Goal: Information Seeking & Learning: Find specific fact

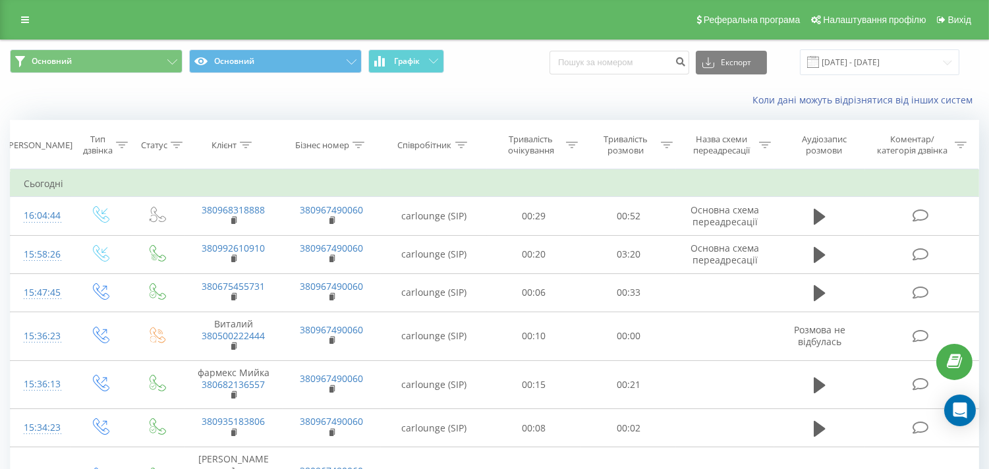
click at [819, 61] on span at bounding box center [814, 62] width 12 height 12
click at [861, 57] on input "[DATE] - [DATE]" at bounding box center [880, 62] width 160 height 26
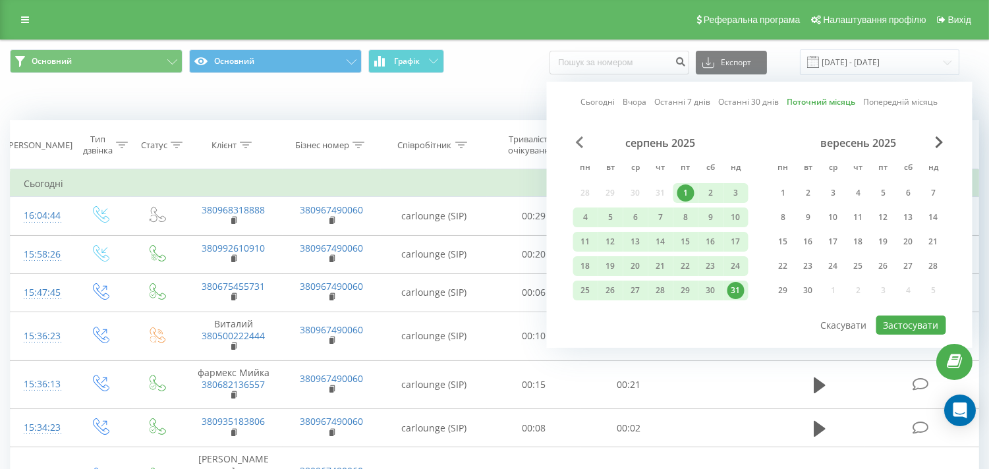
click at [581, 141] on span "Previous Month" at bounding box center [580, 142] width 8 height 12
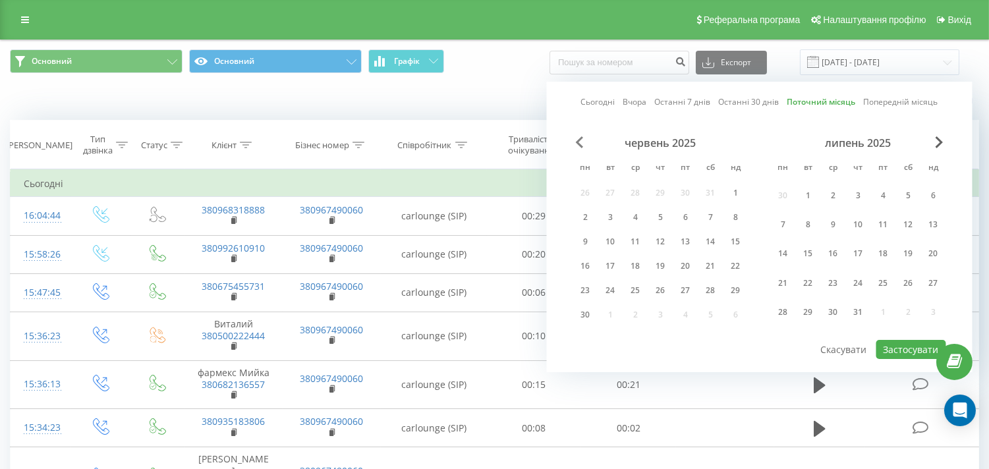
click at [581, 141] on span "Previous Month" at bounding box center [580, 142] width 8 height 12
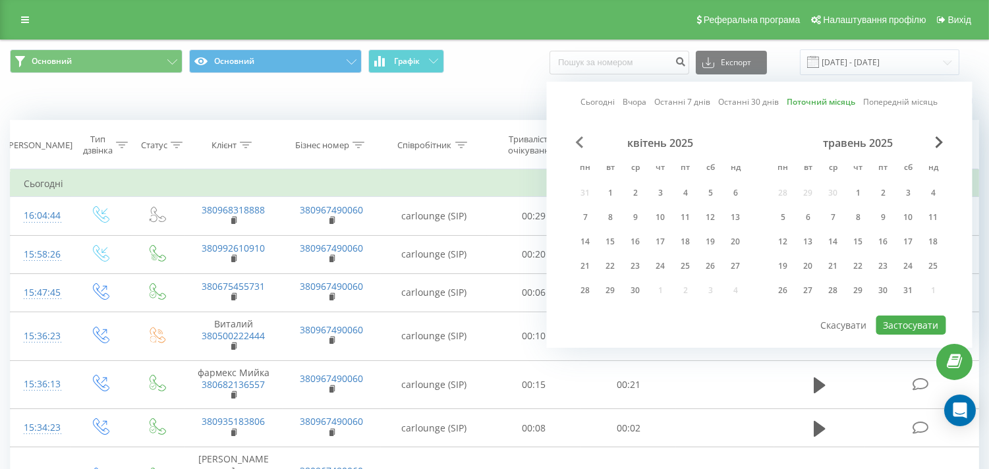
click at [581, 141] on span "Previous Month" at bounding box center [580, 142] width 8 height 12
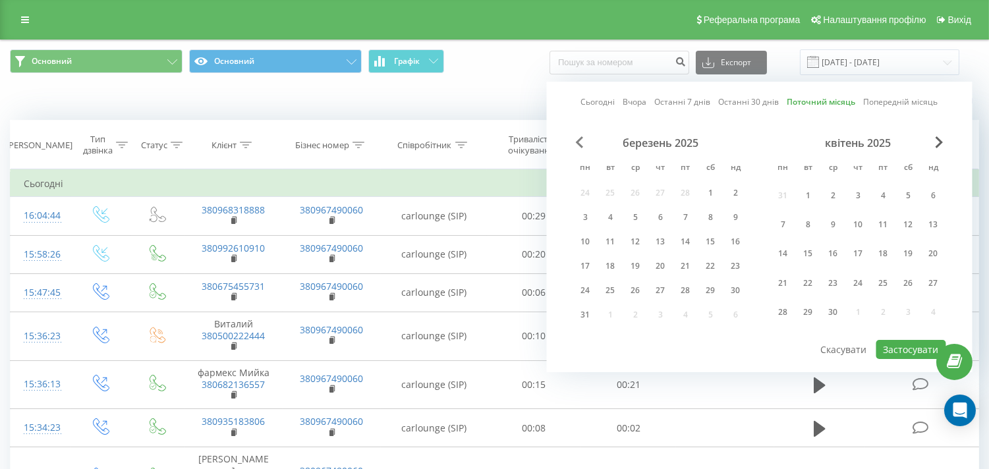
click at [581, 141] on span "Previous Month" at bounding box center [580, 142] width 8 height 12
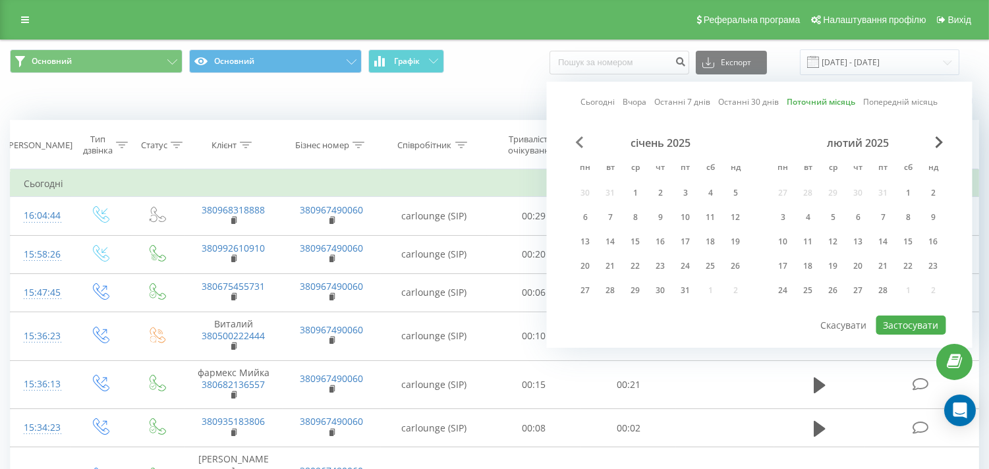
click at [581, 141] on span "Previous Month" at bounding box center [580, 142] width 8 height 12
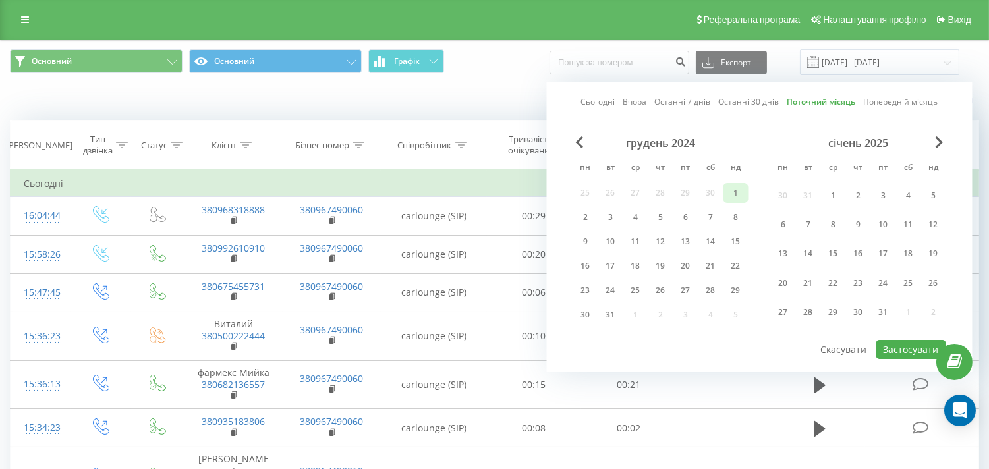
click at [730, 198] on div "1" at bounding box center [736, 193] width 17 height 17
click at [940, 140] on span "Next Month" at bounding box center [940, 142] width 8 height 12
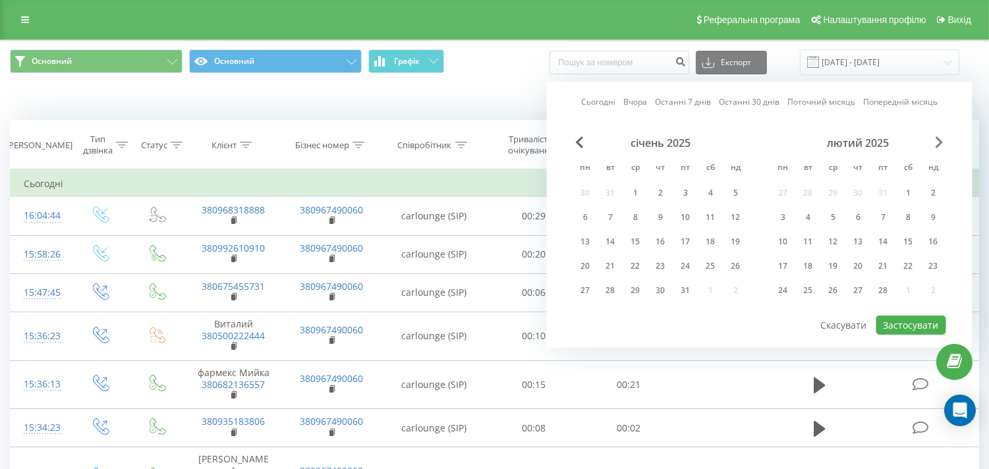
click at [940, 140] on span "Next Month" at bounding box center [940, 142] width 8 height 12
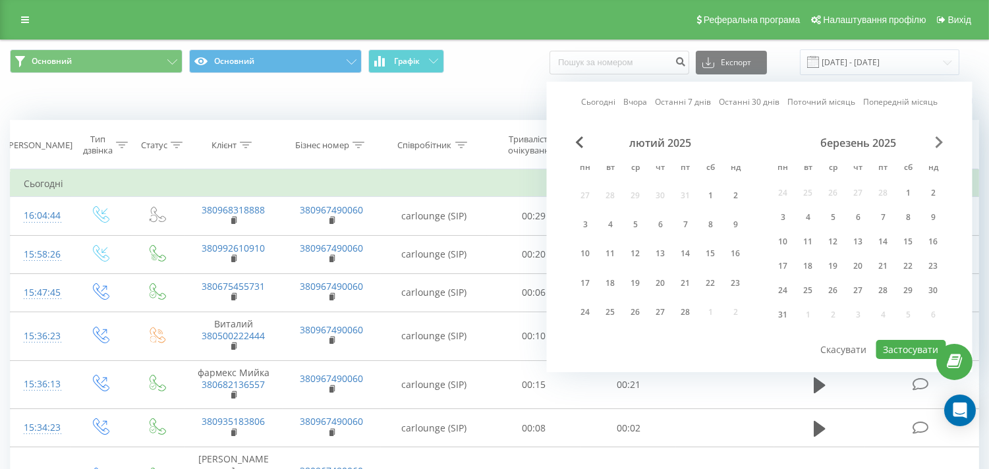
click at [940, 140] on span "Next Month" at bounding box center [940, 142] width 8 height 12
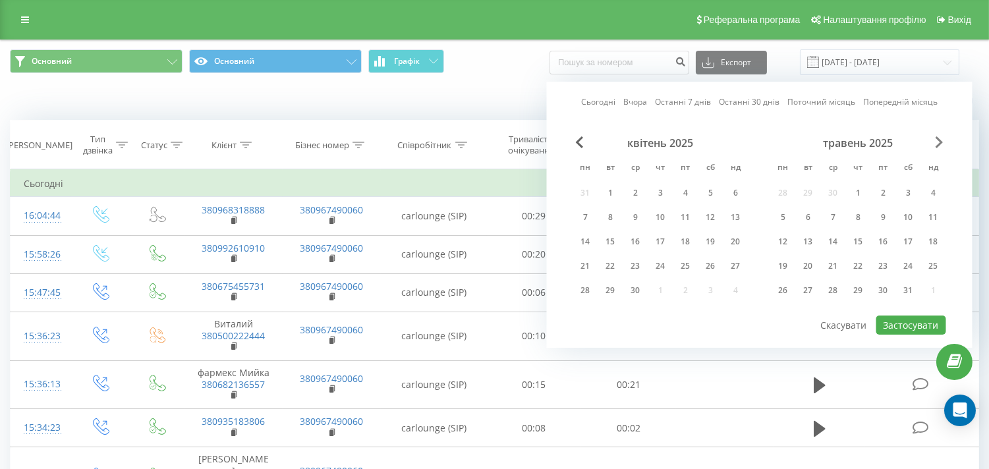
click at [940, 140] on span "Next Month" at bounding box center [940, 142] width 8 height 12
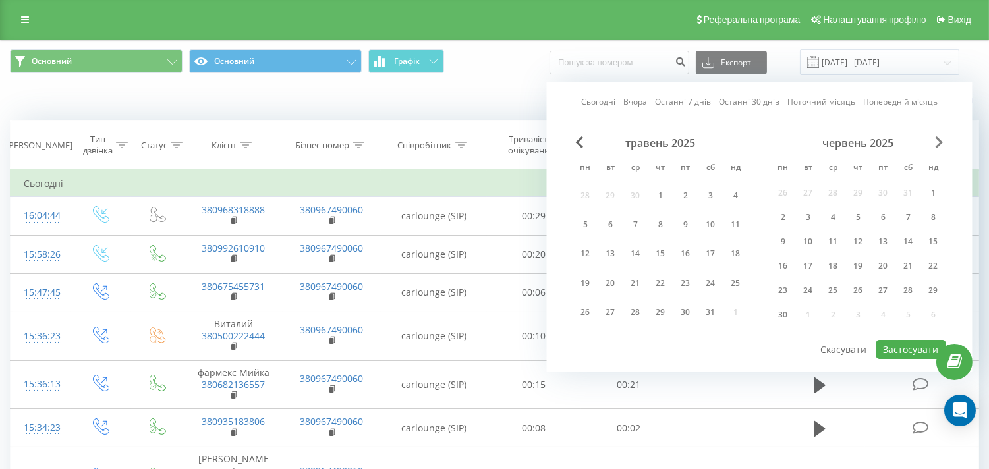
click at [940, 140] on span "Next Month" at bounding box center [940, 142] width 8 height 12
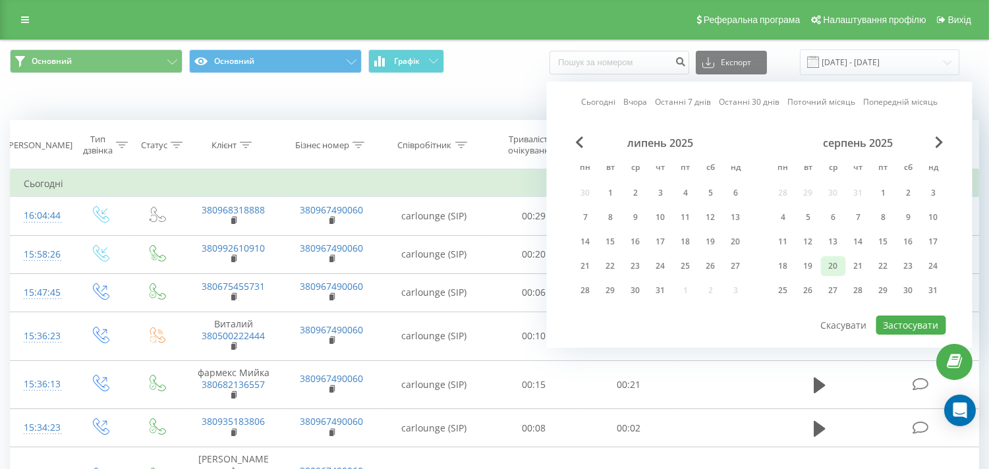
click at [835, 266] on div "20" at bounding box center [833, 266] width 17 height 17
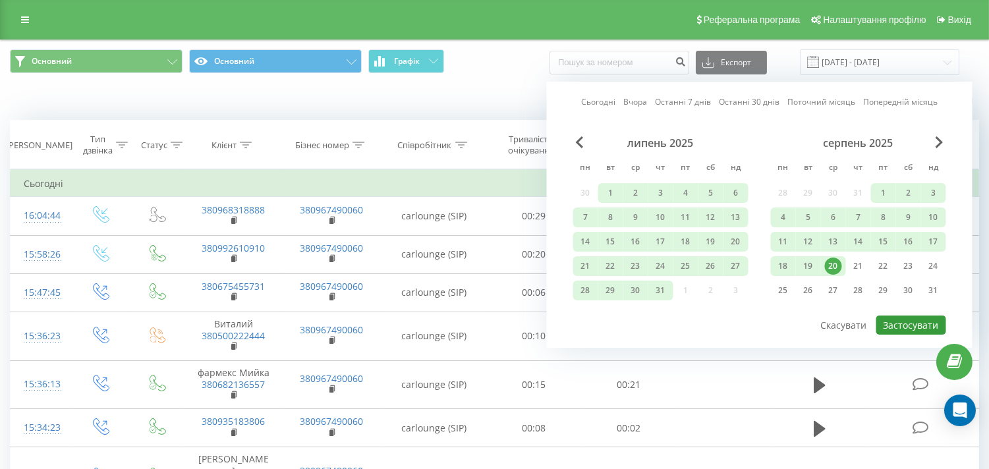
click at [891, 316] on button "Застосувати" at bounding box center [912, 325] width 70 height 19
type input "[DATE] - [DATE]"
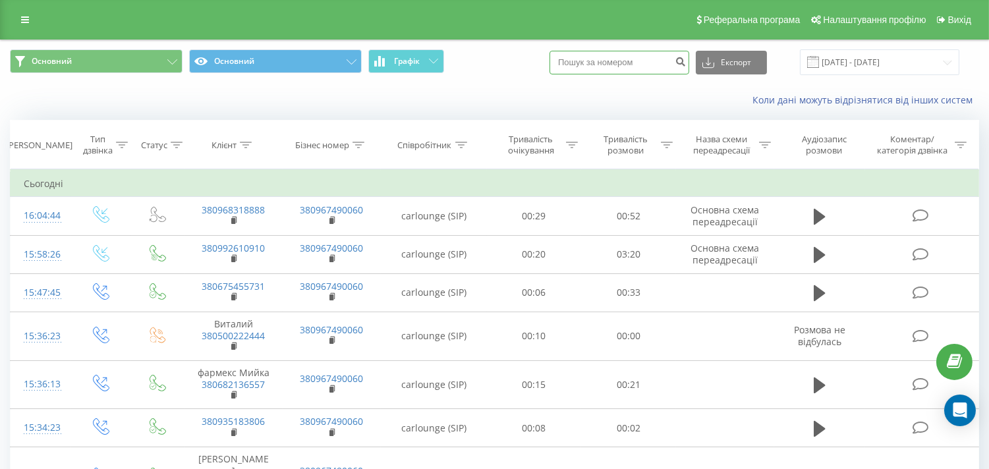
click at [604, 59] on input at bounding box center [620, 63] width 140 height 24
type input "0663525050"
click at [686, 60] on icon "submit" at bounding box center [680, 60] width 11 height 8
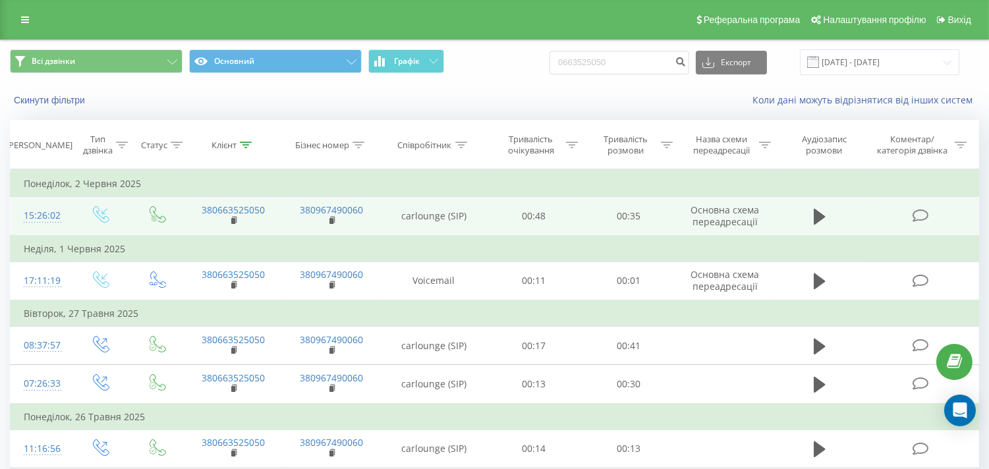
scroll to position [73, 0]
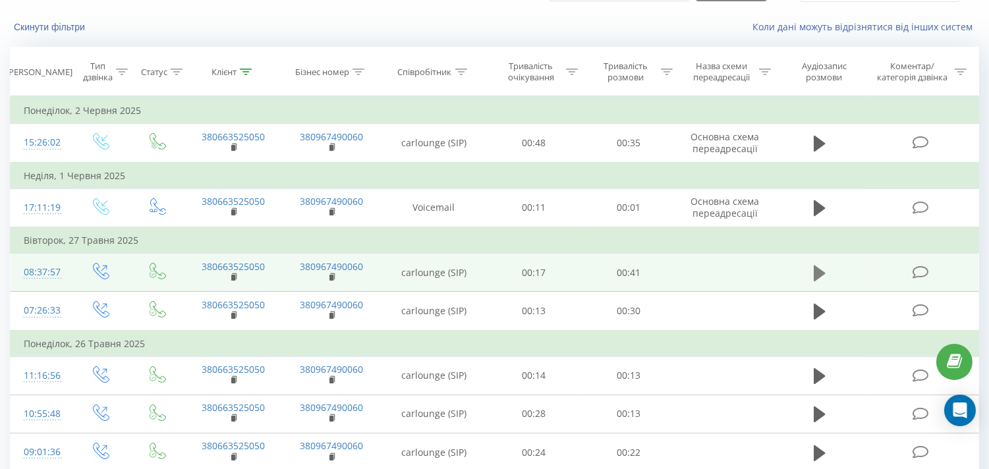
click at [815, 272] on icon at bounding box center [820, 273] width 12 height 16
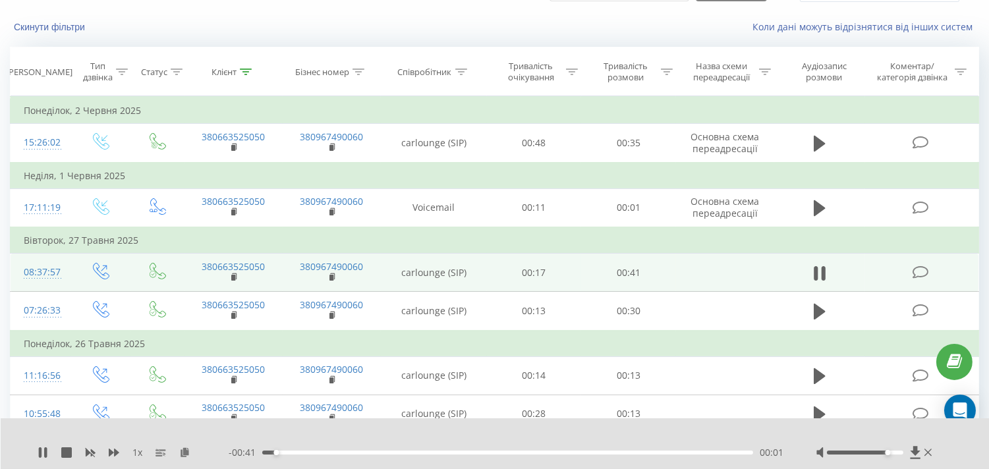
click at [889, 453] on div at bounding box center [865, 453] width 76 height 4
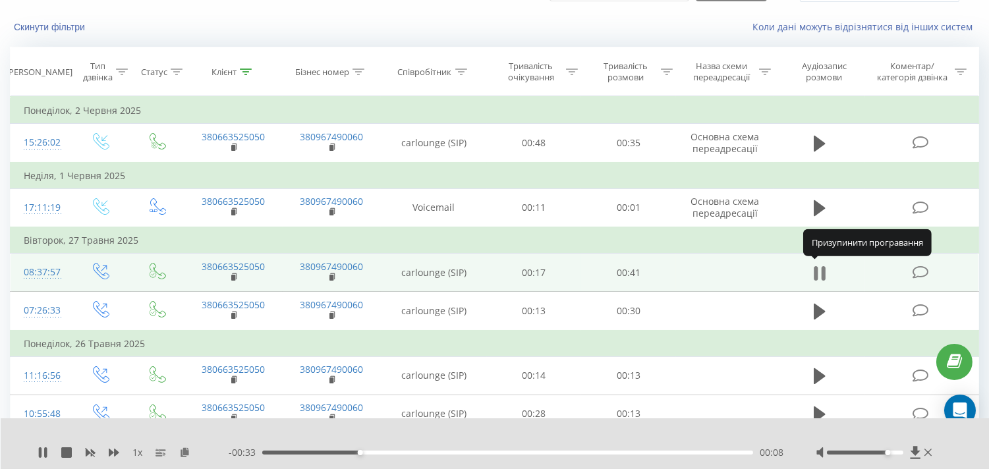
click at [821, 272] on icon at bounding box center [820, 273] width 12 height 18
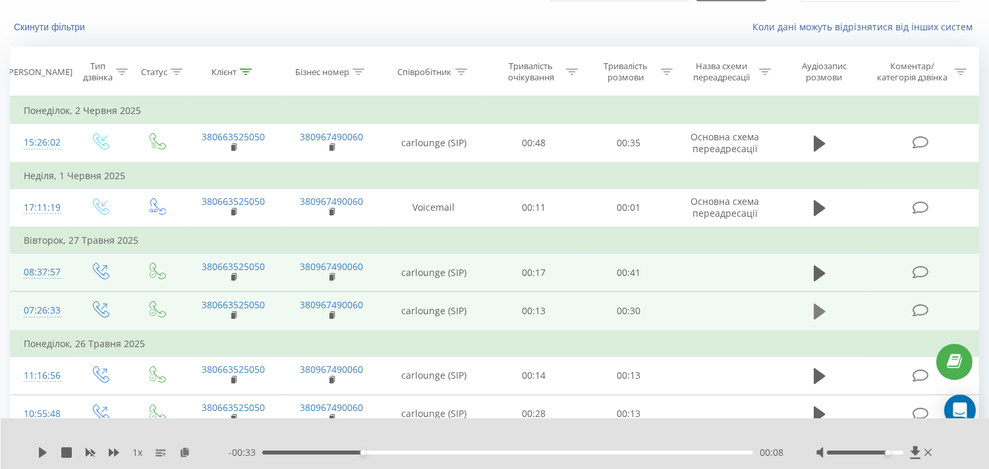
click at [817, 308] on icon at bounding box center [820, 312] width 12 height 16
click at [823, 312] on icon at bounding box center [824, 312] width 4 height 15
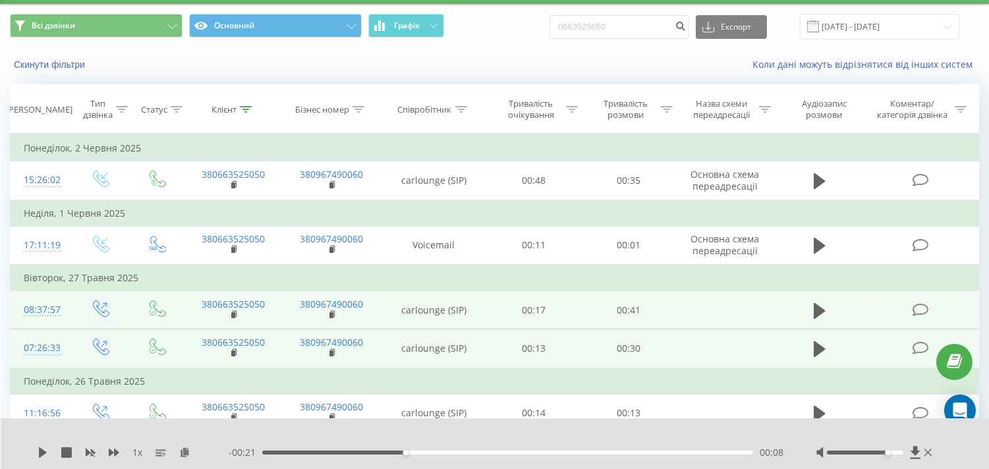
scroll to position [0, 0]
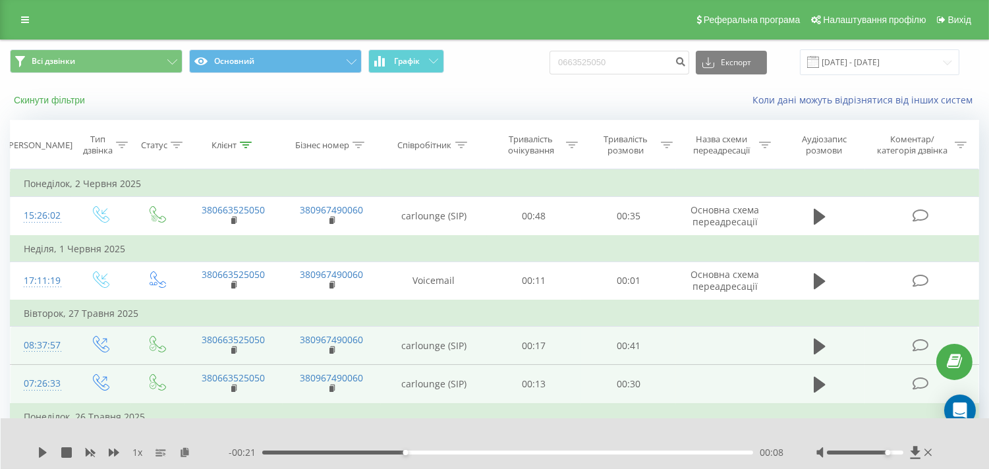
click at [51, 103] on button "Скинути фільтри" at bounding box center [51, 100] width 82 height 12
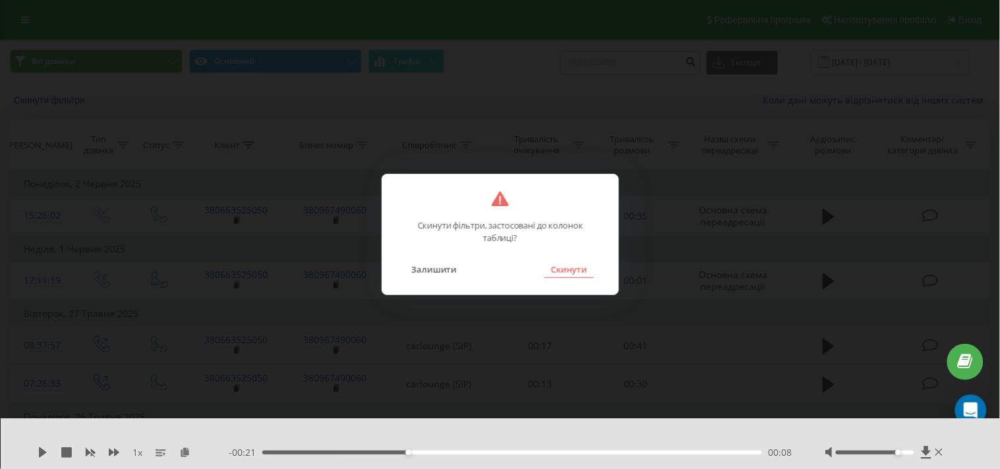
click at [562, 270] on button "Скинути" at bounding box center [568, 269] width 49 height 17
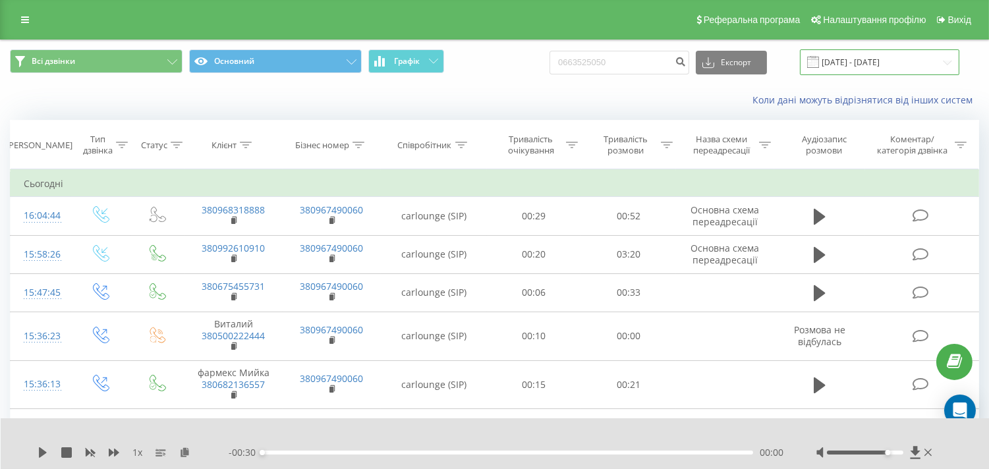
click at [874, 57] on input "20.05.2025 - 20.08.2025" at bounding box center [880, 62] width 160 height 26
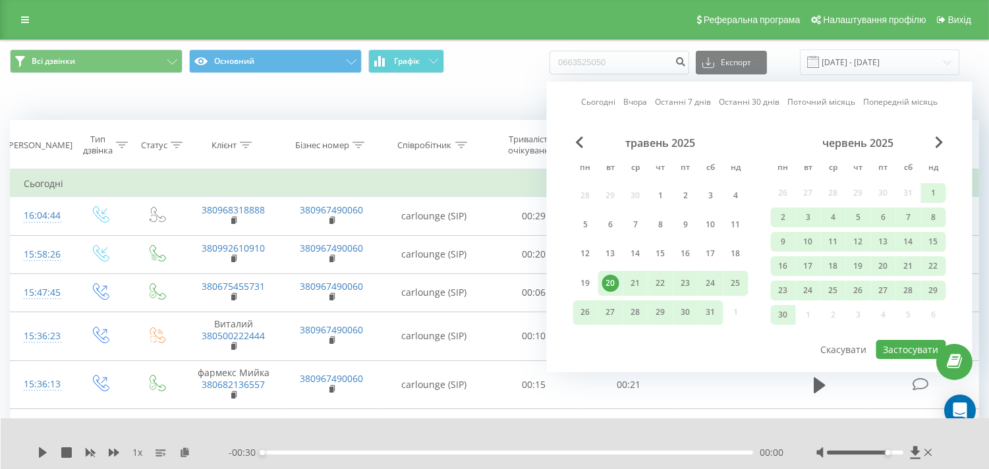
click at [834, 100] on link "Поточний місяць" at bounding box center [822, 102] width 68 height 13
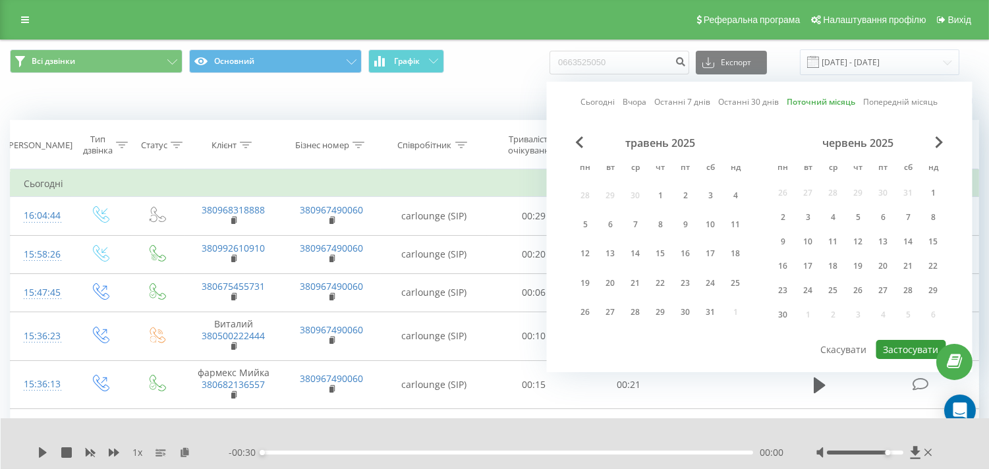
click at [905, 351] on button "Застосувати" at bounding box center [912, 349] width 70 height 19
type input "[DATE] - [DATE]"
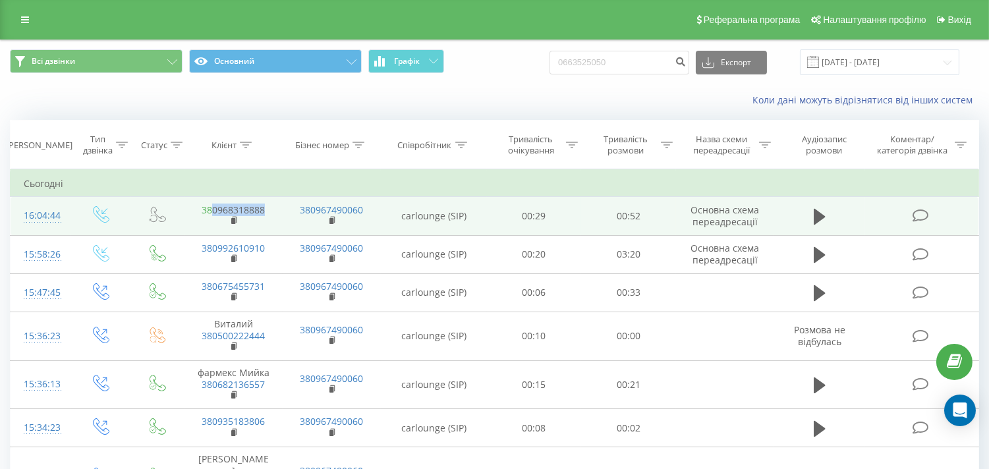
drag, startPoint x: 274, startPoint y: 208, endPoint x: 212, endPoint y: 213, distance: 62.8
click at [212, 213] on td "380968318888" at bounding box center [234, 216] width 98 height 38
copy link "0968318888"
